Goal: Task Accomplishment & Management: Manage account settings

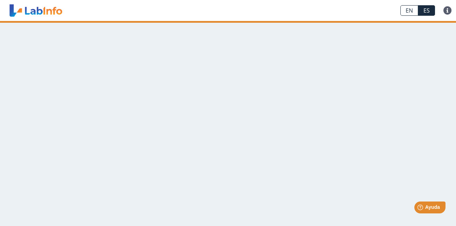
click at [176, 150] on main at bounding box center [228, 123] width 456 height 205
click at [175, 124] on main at bounding box center [228, 123] width 456 height 205
drag, startPoint x: 175, startPoint y: 124, endPoint x: 140, endPoint y: 117, distance: 36.1
click at [140, 117] on main at bounding box center [228, 123] width 456 height 205
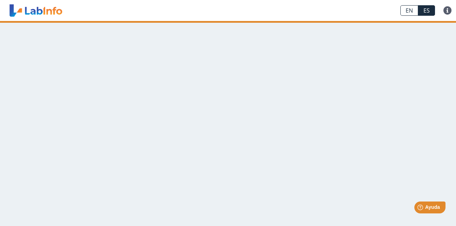
click at [62, 106] on main at bounding box center [228, 123] width 456 height 205
drag, startPoint x: 62, startPoint y: 106, endPoint x: 102, endPoint y: 104, distance: 40.3
click at [102, 104] on main at bounding box center [228, 123] width 456 height 205
click at [78, 61] on main at bounding box center [228, 123] width 456 height 205
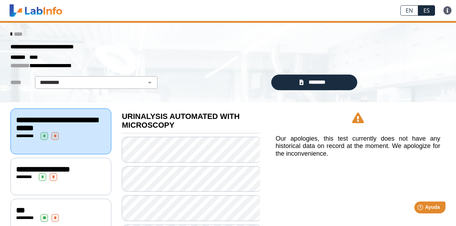
click at [9, 7] on link at bounding box center [36, 11] width 58 height 18
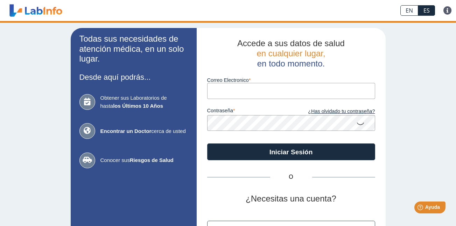
type input "[EMAIL_ADDRESS][DOMAIN_NAME]"
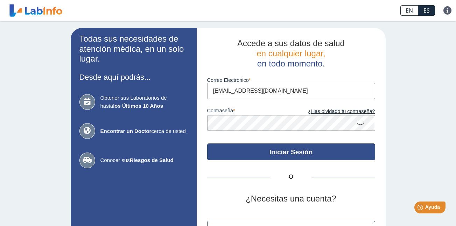
click at [246, 151] on button "Iniciar Sesión" at bounding box center [291, 152] width 168 height 17
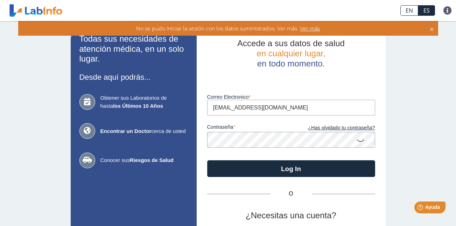
click at [317, 28] on span "Ver más" at bounding box center [309, 29] width 21 height 8
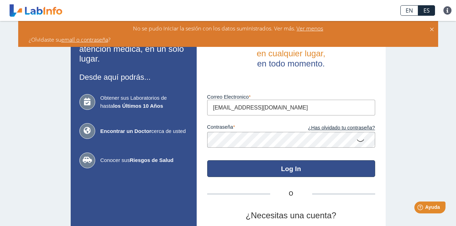
click at [335, 173] on button "Log In" at bounding box center [291, 168] width 168 height 17
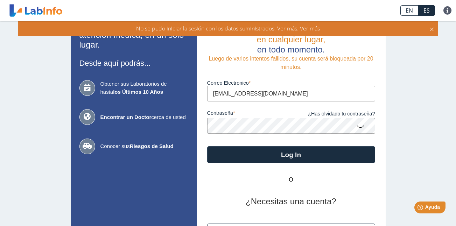
scroll to position [63, 0]
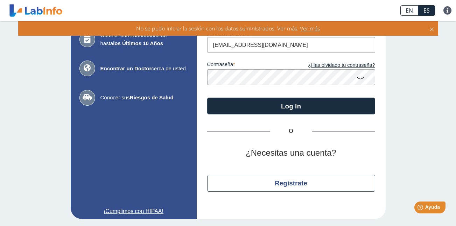
click at [435, 31] on icon at bounding box center [432, 29] width 6 height 8
